Goal: Transaction & Acquisition: Obtain resource

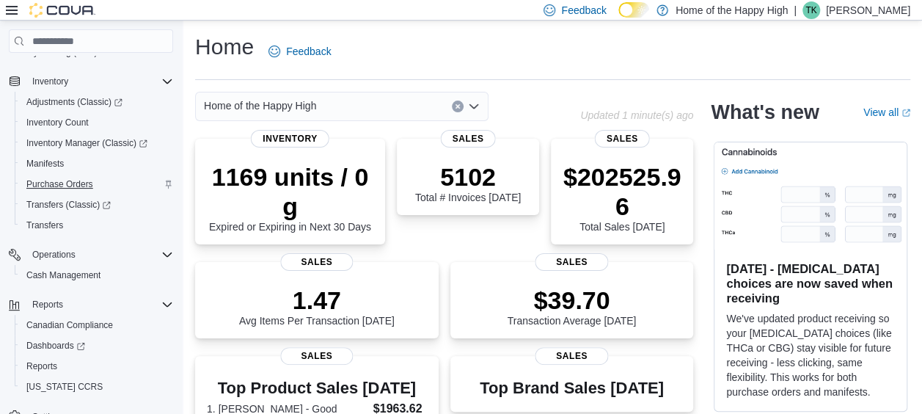
scroll to position [212, 0]
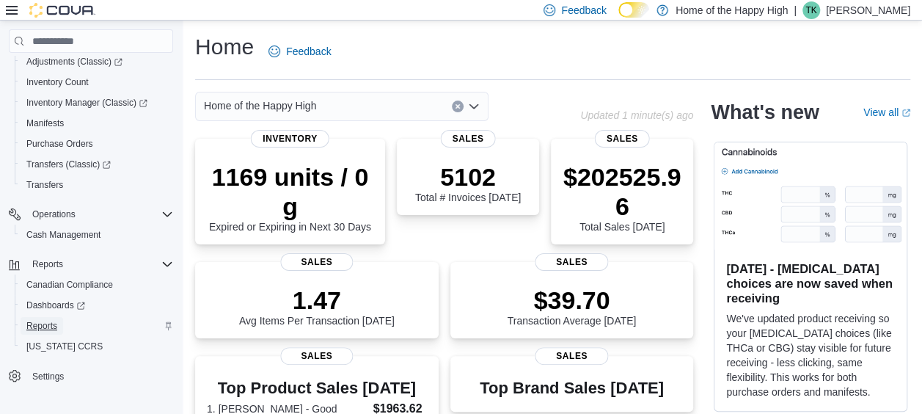
click at [49, 322] on span "Reports" at bounding box center [41, 326] width 31 height 12
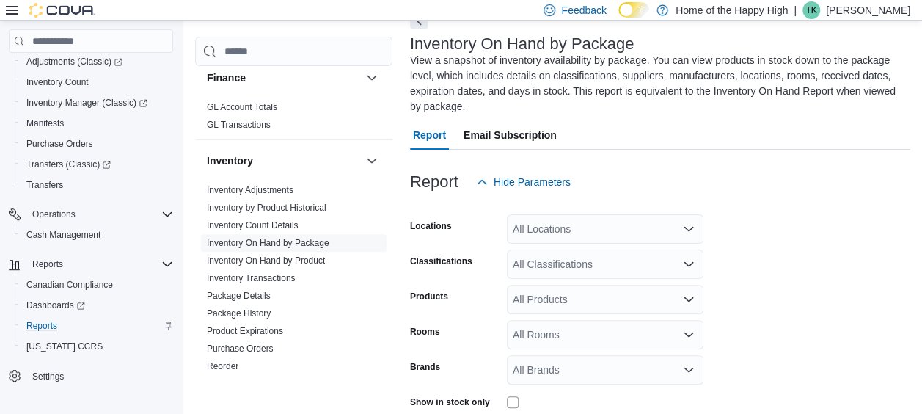
scroll to position [399, 0]
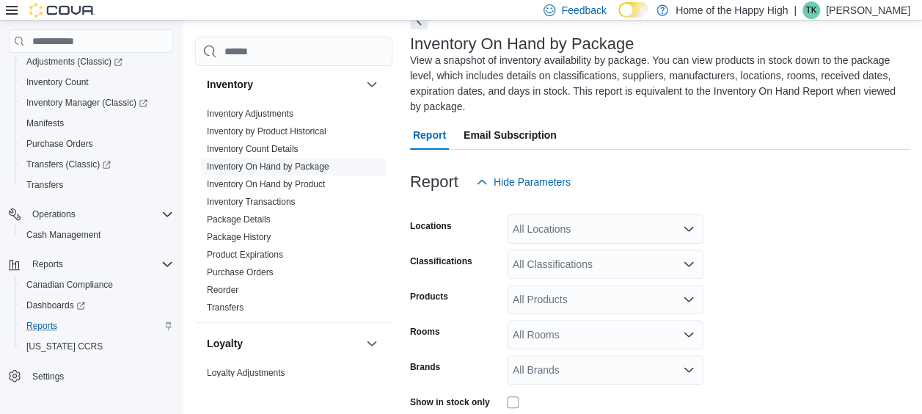
click at [320, 164] on link "Inventory On Hand by Package" at bounding box center [268, 166] width 122 height 10
click at [315, 178] on span "Inventory On Hand by Product" at bounding box center [266, 184] width 118 height 12
click at [315, 179] on link "Inventory On Hand by Product" at bounding box center [266, 184] width 118 height 10
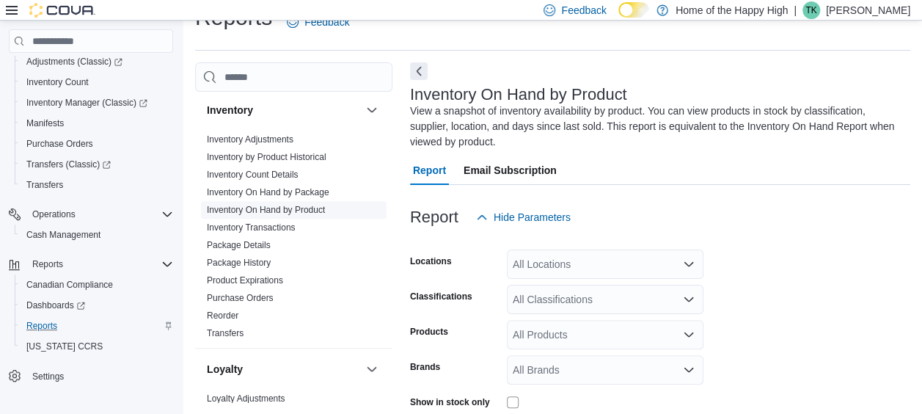
scroll to position [65, 0]
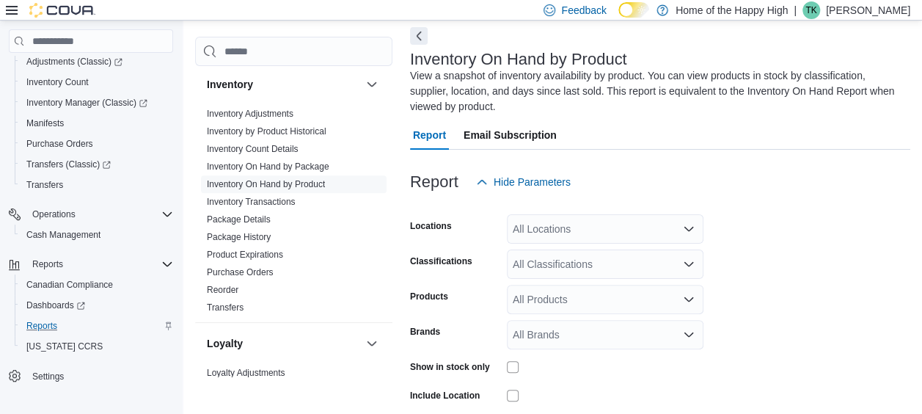
click at [591, 224] on div "All Locations" at bounding box center [605, 228] width 196 height 29
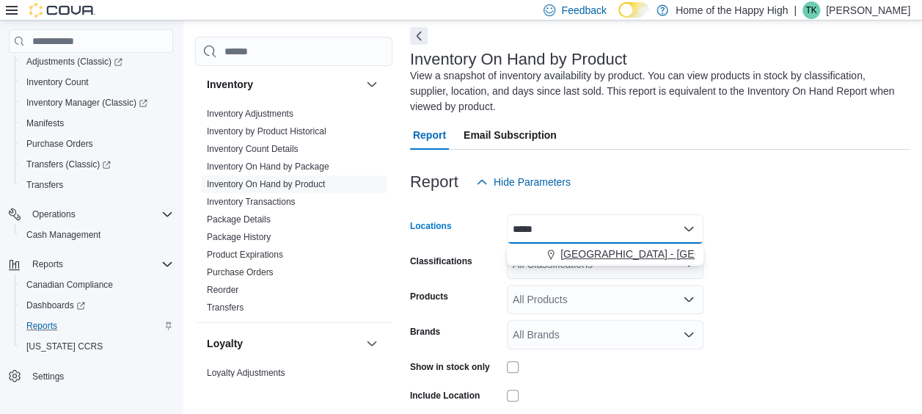
type input "*****"
click at [603, 258] on span "[GEOGRAPHIC_DATA] - [GEOGRAPHIC_DATA] - Pop's Cannabis" at bounding box center [712, 253] width 304 height 15
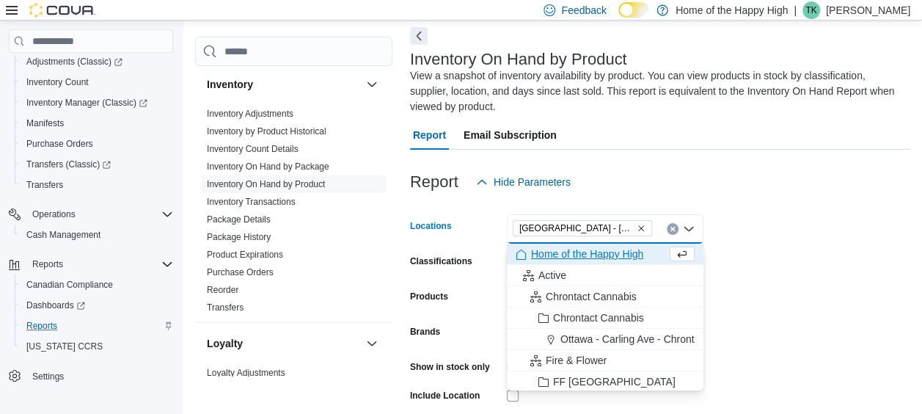
click at [776, 235] on form "Locations [GEOGRAPHIC_DATA] - [GEOGRAPHIC_DATA] - Pop's Cannabis Combo box. Sel…" at bounding box center [660, 350] width 500 height 308
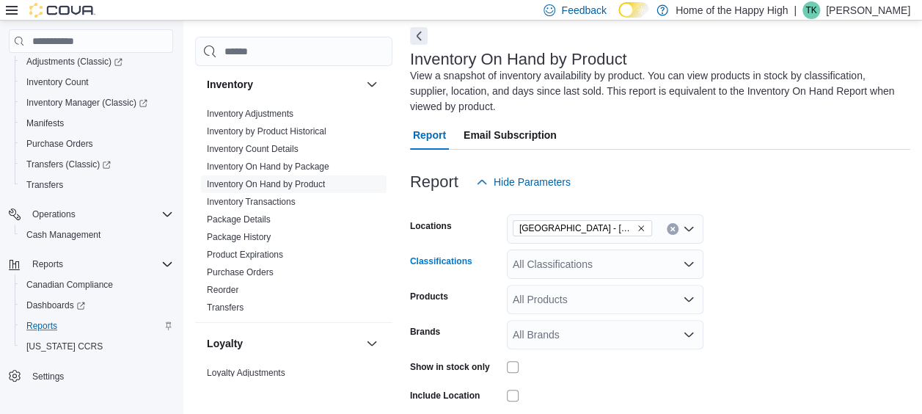
click at [614, 268] on div "All Classifications" at bounding box center [605, 263] width 196 height 29
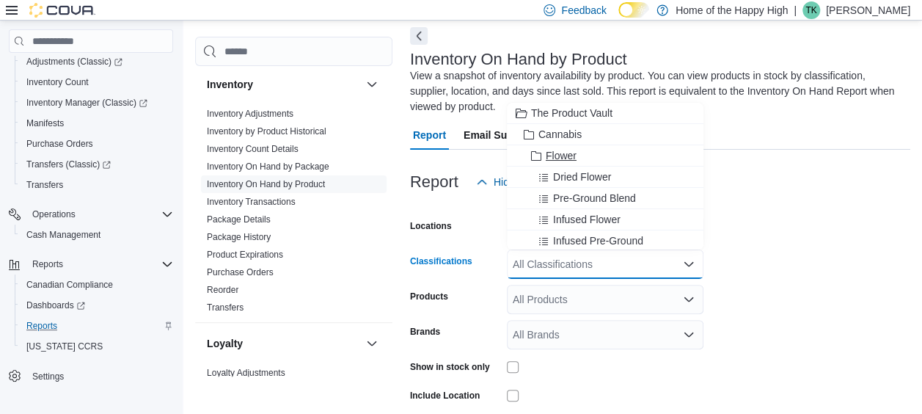
click at [562, 155] on span "Flower" at bounding box center [560, 155] width 31 height 15
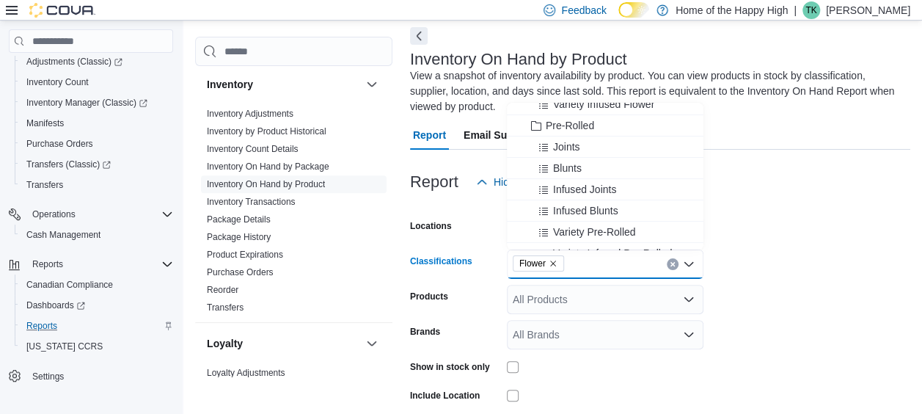
scroll to position [158, 0]
click at [572, 123] on span "Pre-Rolled" at bounding box center [569, 124] width 48 height 15
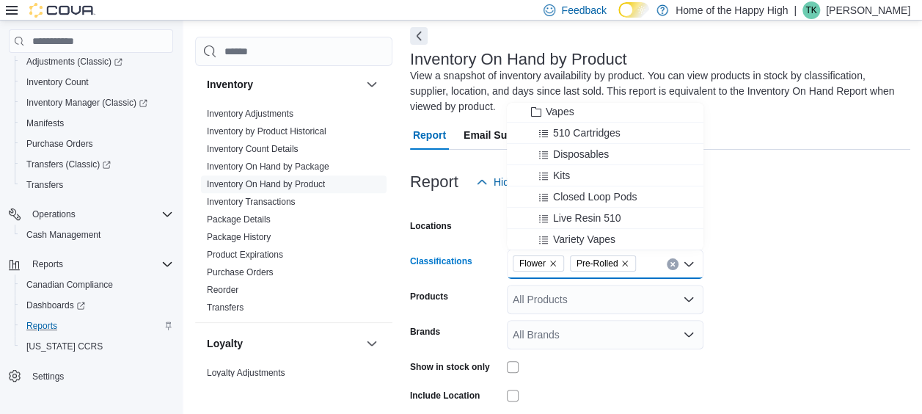
scroll to position [298, 0]
click at [562, 109] on span "Vapes" at bounding box center [559, 113] width 29 height 15
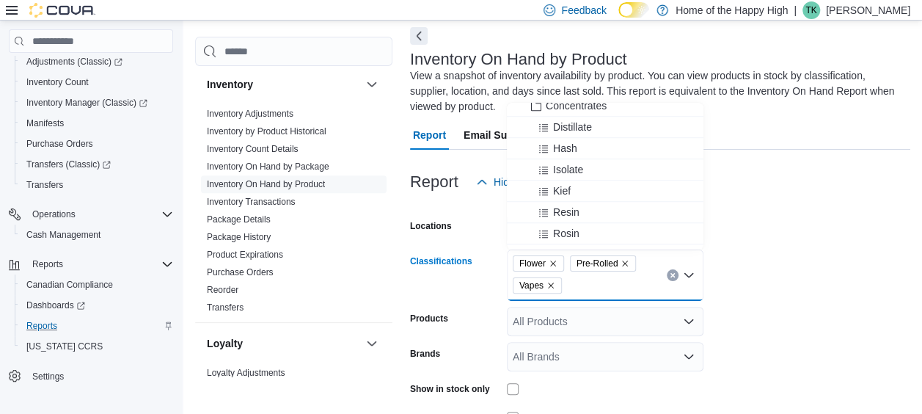
click at [562, 109] on span "Concentrates" at bounding box center [575, 105] width 61 height 15
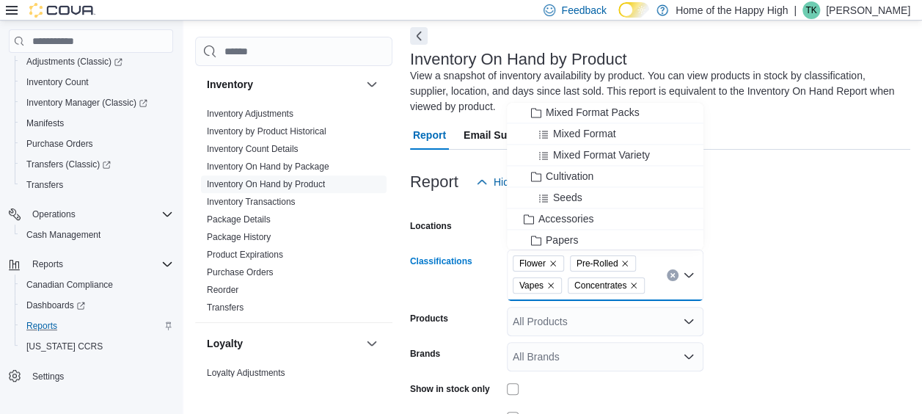
scroll to position [1086, 0]
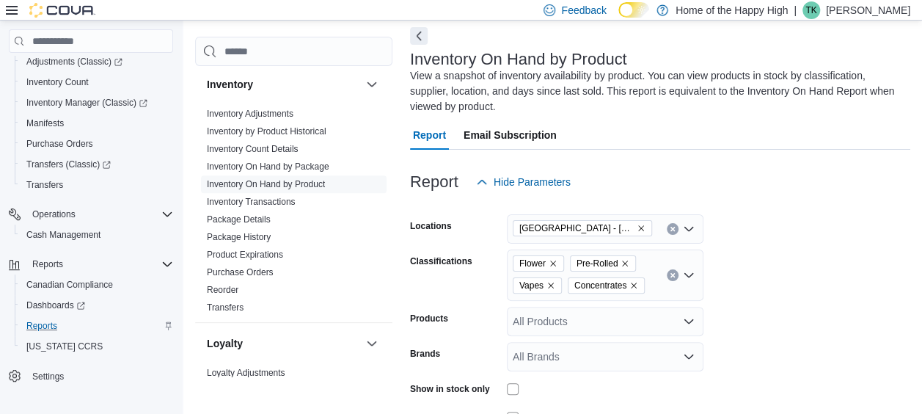
click at [828, 257] on form "Locations [GEOGRAPHIC_DATA] - [GEOGRAPHIC_DATA] - Pop's Cannabis Classification…" at bounding box center [660, 361] width 500 height 330
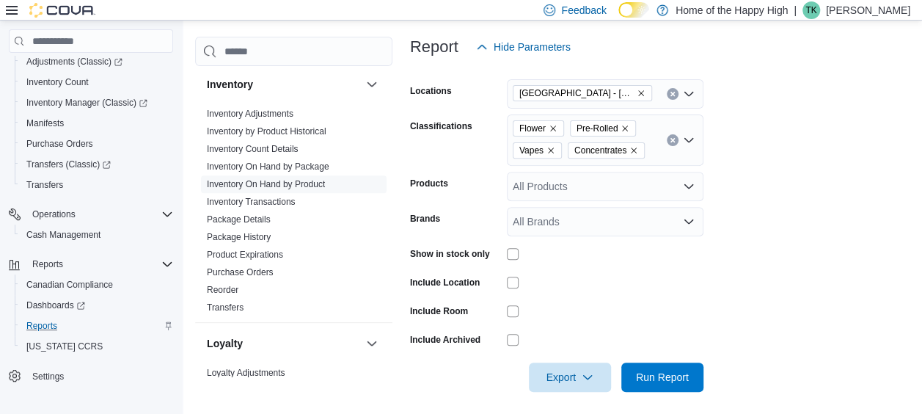
scroll to position [205, 0]
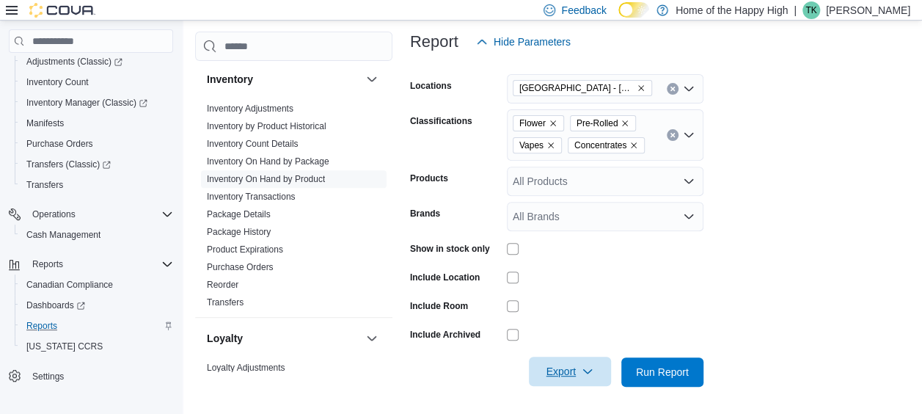
click at [574, 364] on span "Export" at bounding box center [569, 370] width 65 height 29
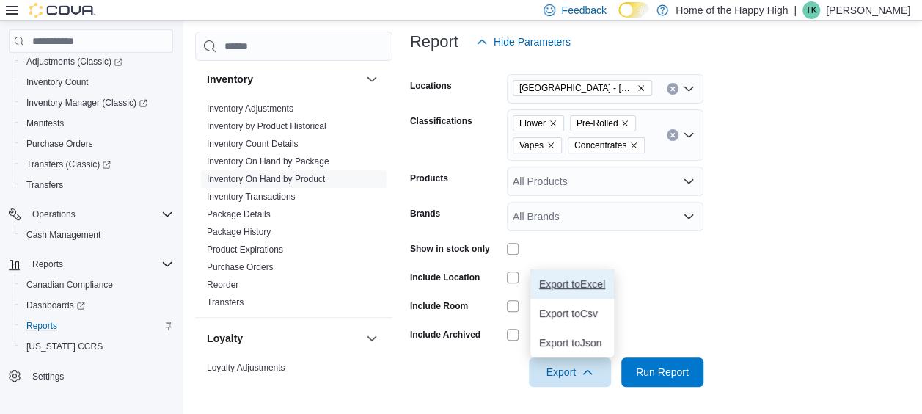
click at [578, 290] on button "Export to Excel" at bounding box center [572, 283] width 84 height 29
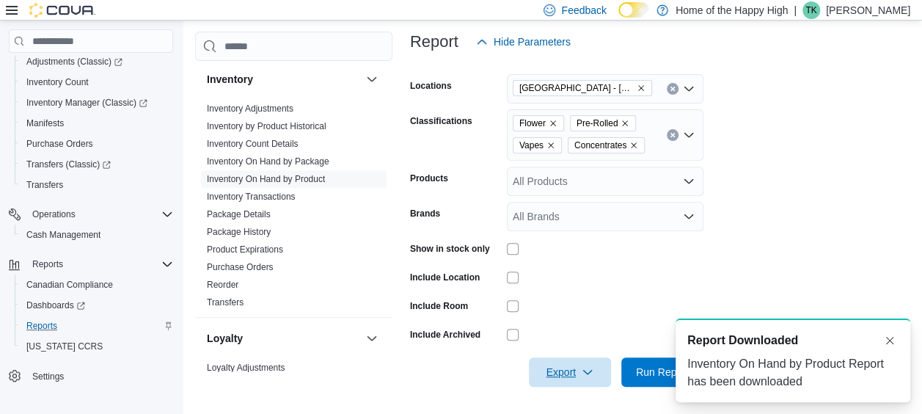
scroll to position [0, 0]
